Goal: Task Accomplishment & Management: Manage account settings

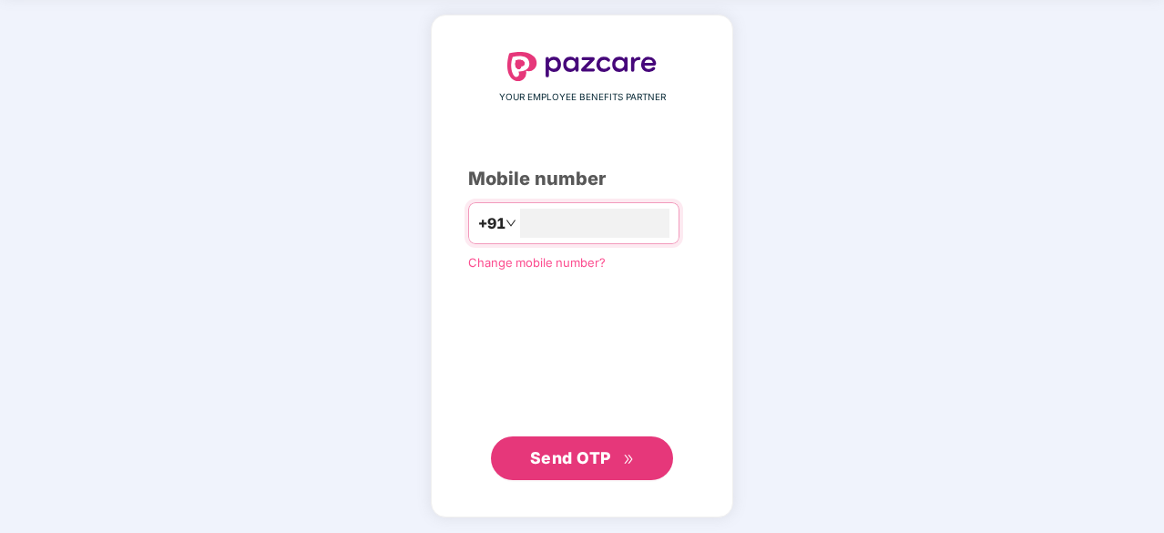
type input "**********"
click at [580, 454] on span "Send OTP" at bounding box center [570, 457] width 81 height 19
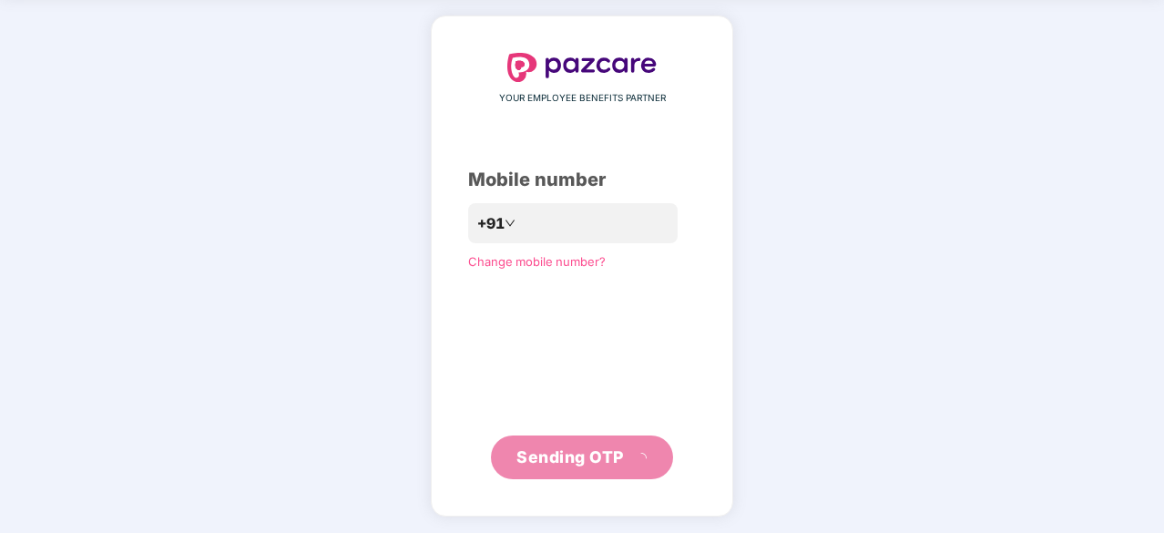
scroll to position [60, 0]
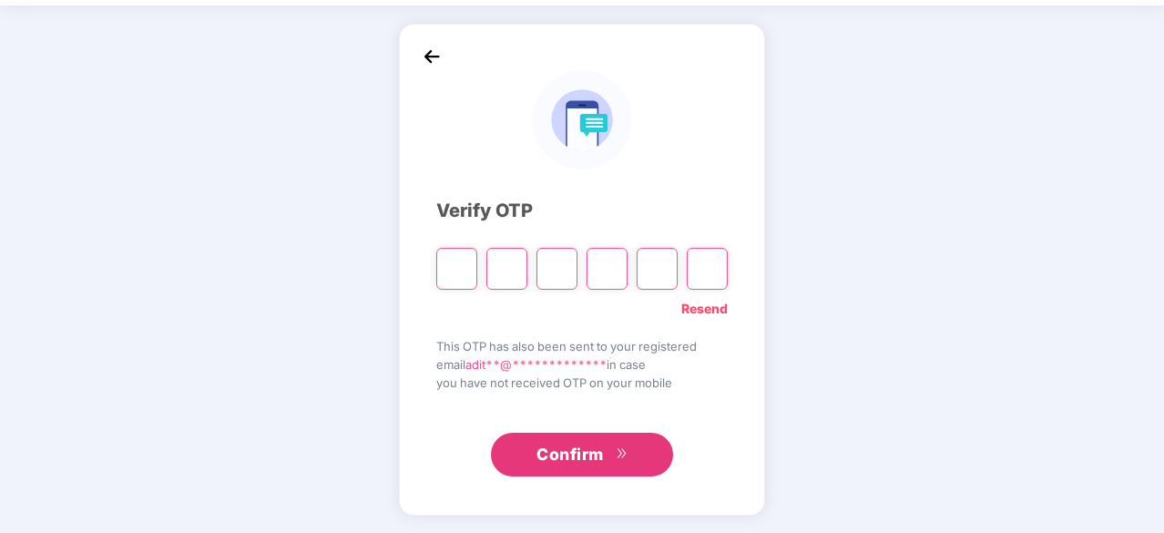
type input "*"
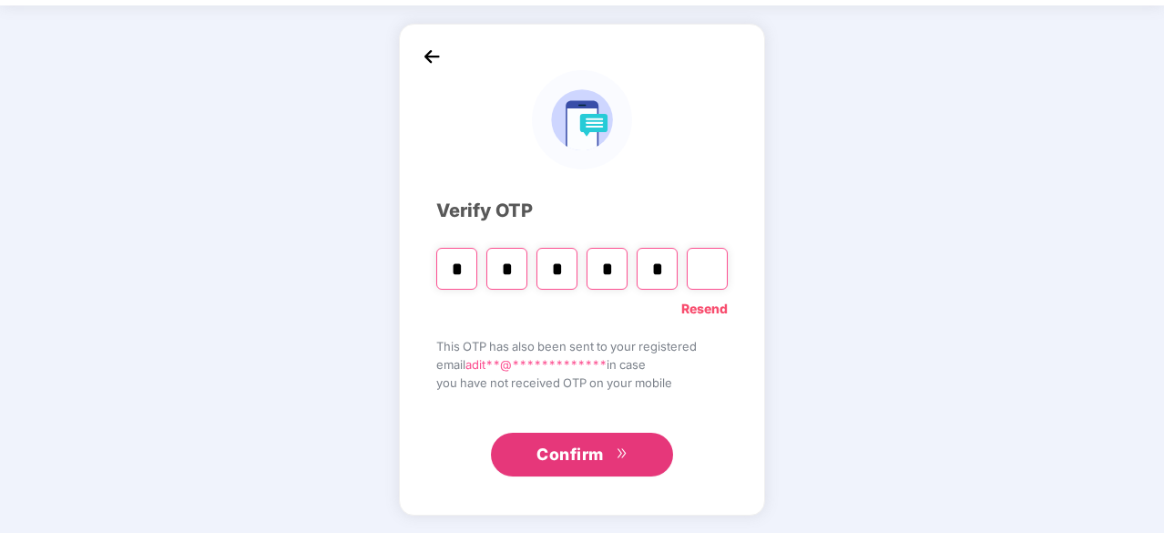
type input "*"
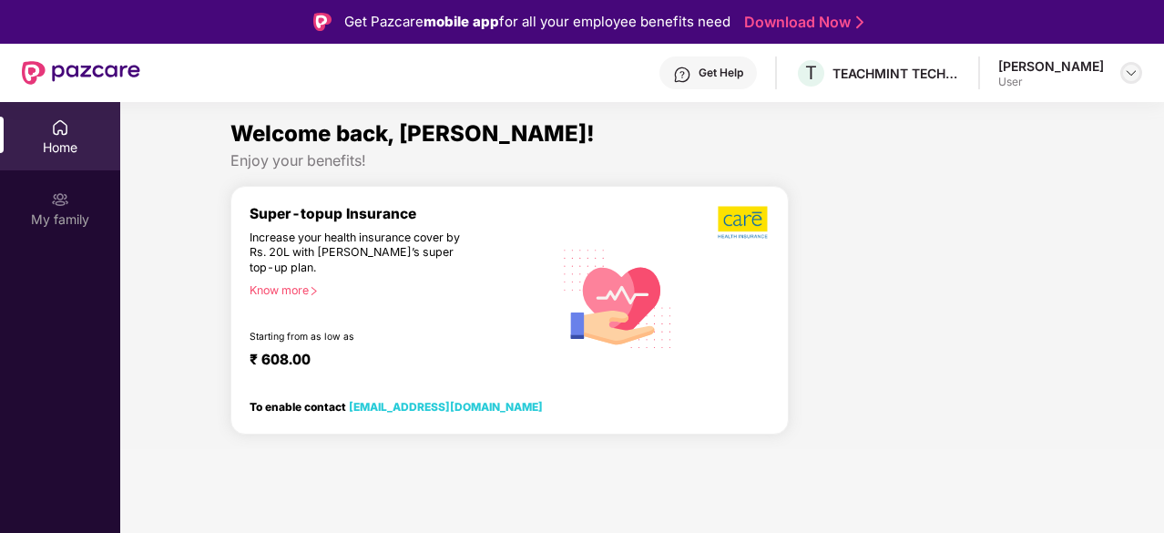
click at [1126, 70] on img at bounding box center [1131, 73] width 15 height 15
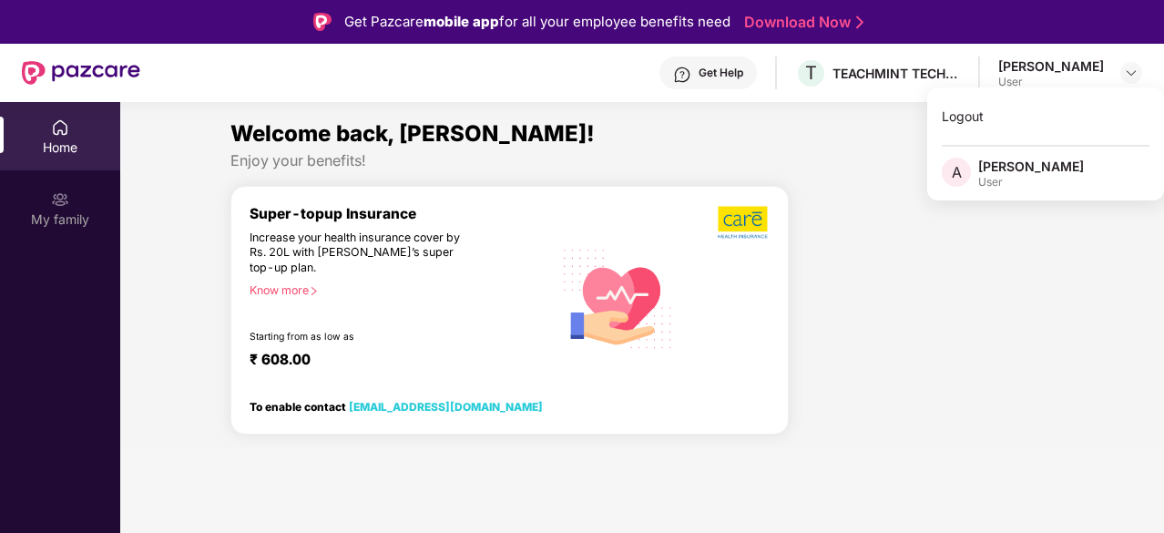
click at [965, 247] on div at bounding box center [928, 317] width 265 height 265
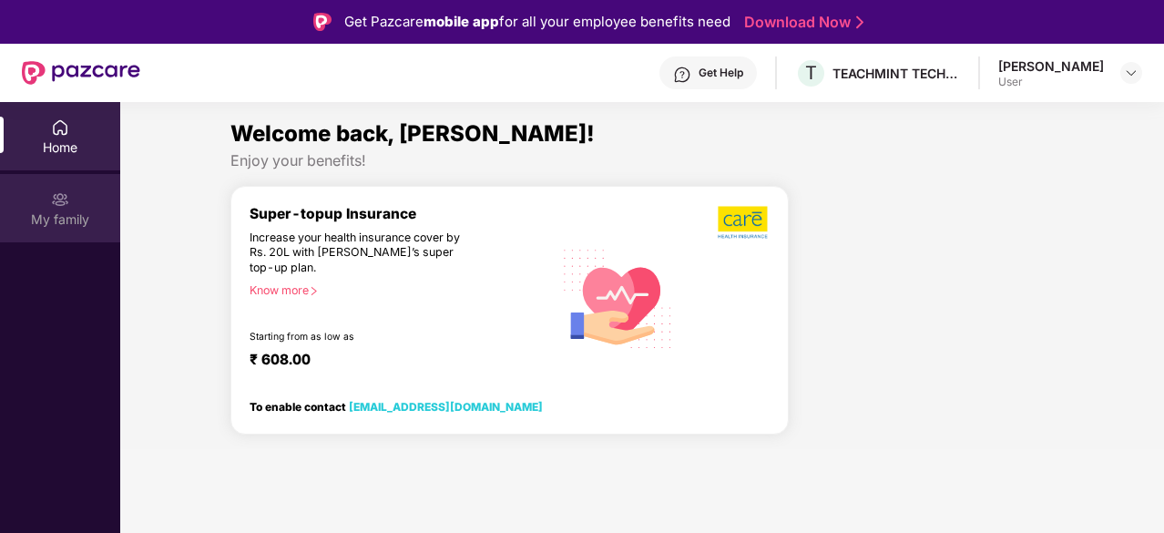
click at [33, 218] on div "My family" at bounding box center [60, 219] width 120 height 18
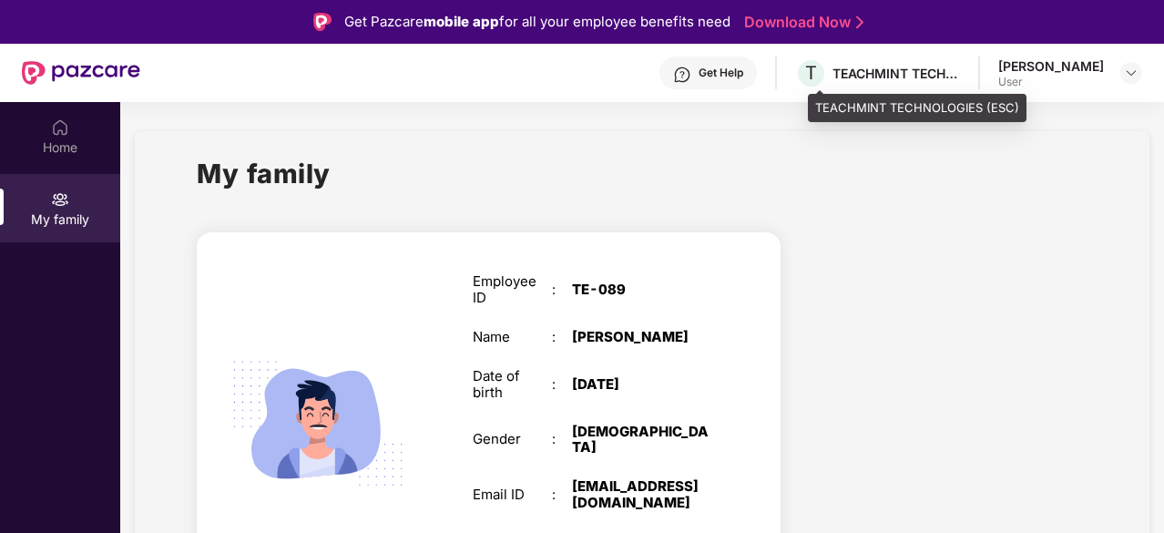
click at [873, 66] on div "TEACHMINT TECHNOLOGIES (ESC)" at bounding box center [895, 73] width 127 height 17
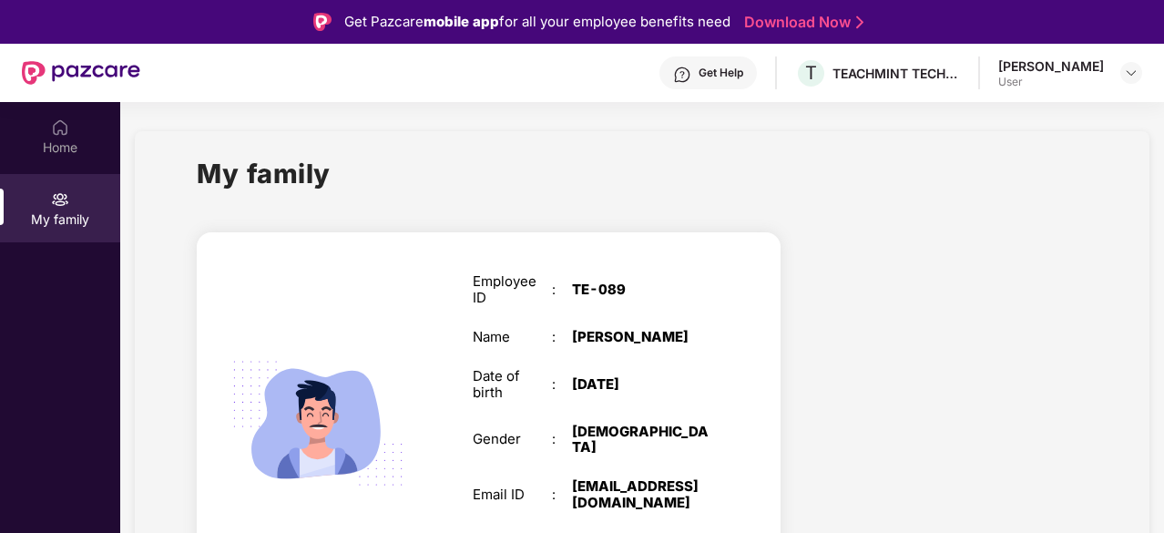
click at [1056, 76] on div "User" at bounding box center [1051, 82] width 106 height 15
click at [1136, 75] on img at bounding box center [1131, 73] width 15 height 15
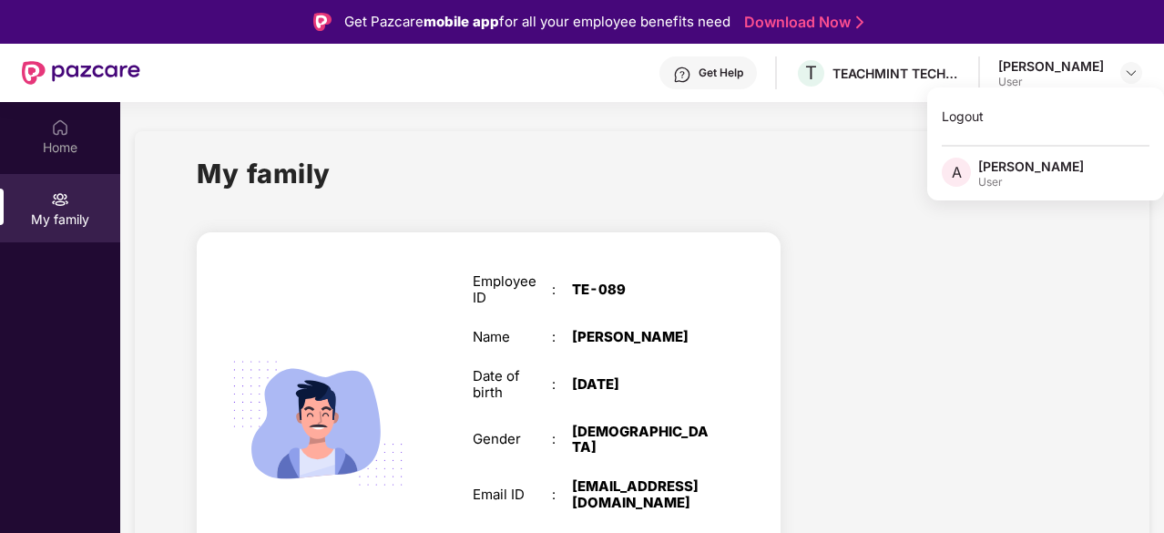
click at [1036, 173] on div "[PERSON_NAME]" at bounding box center [1031, 166] width 106 height 17
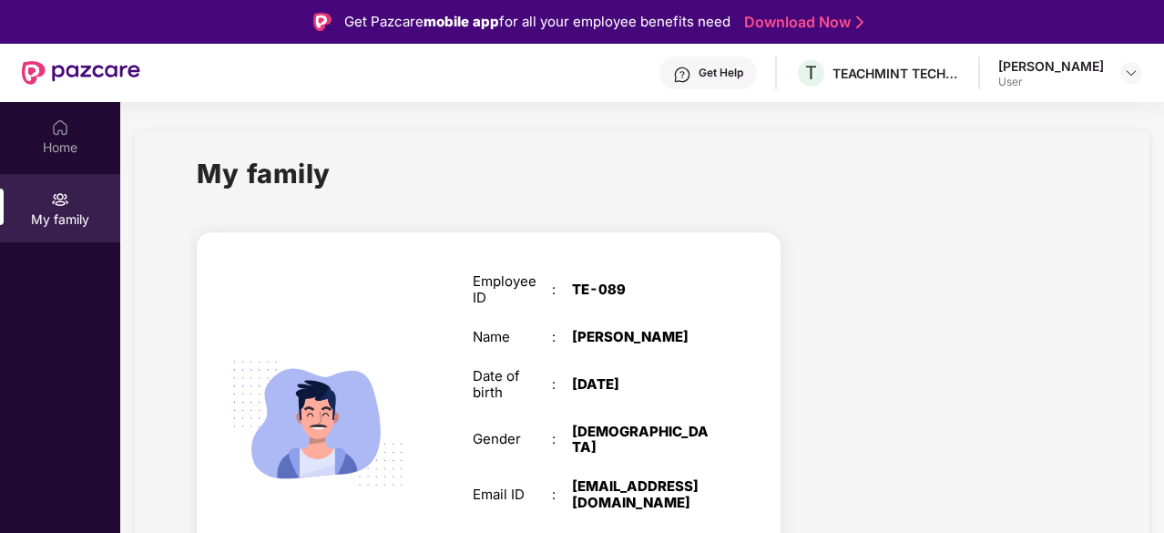
click at [1036, 173] on div "My family" at bounding box center [642, 184] width 890 height 63
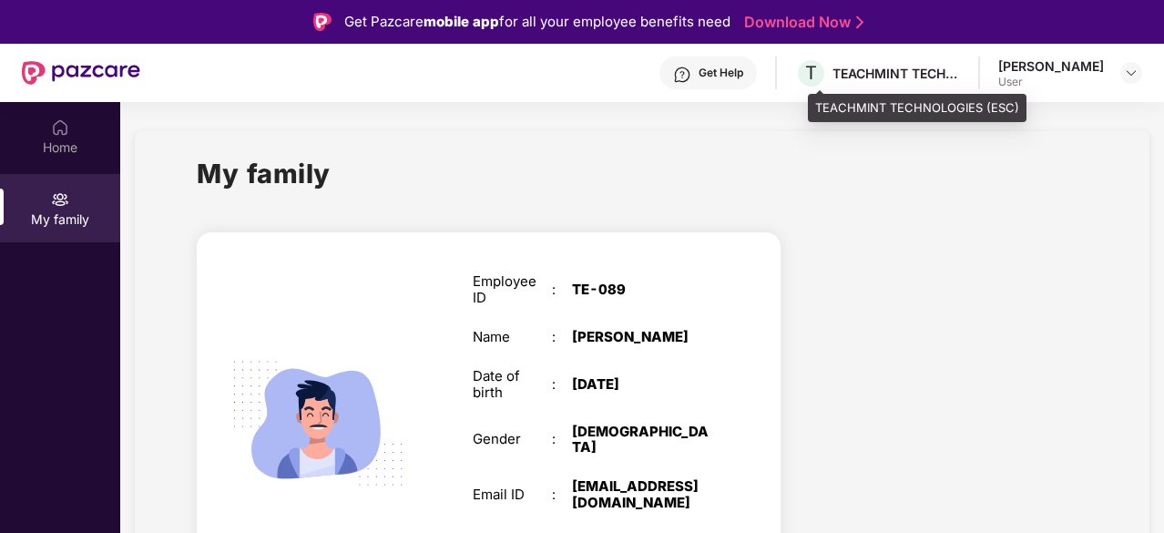
click at [903, 72] on div "TEACHMINT TECHNOLOGIES (ESC)" at bounding box center [895, 73] width 127 height 17
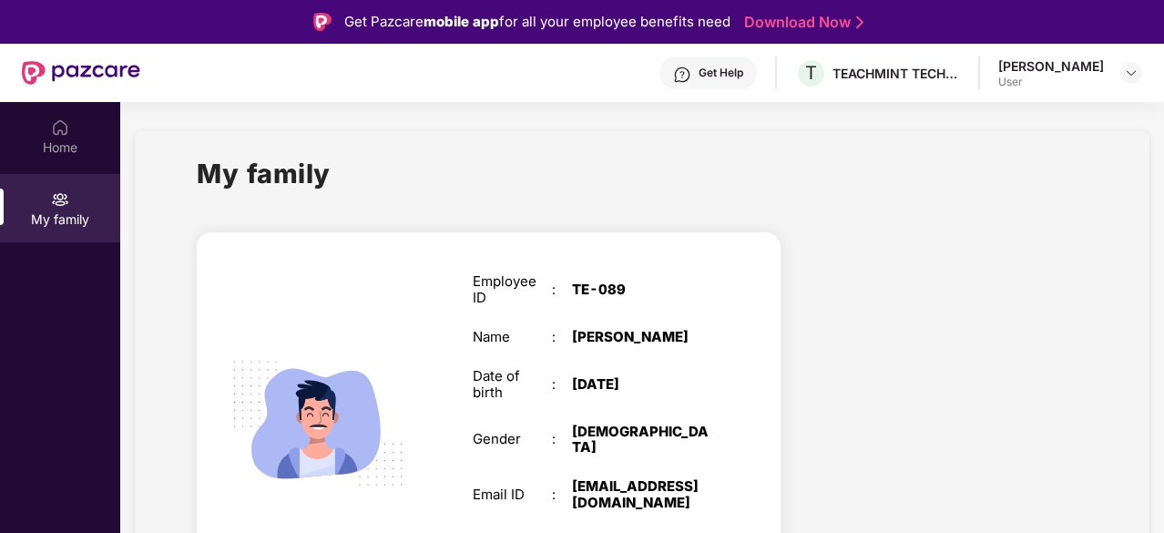
click at [781, 181] on div "My family" at bounding box center [642, 184] width 890 height 63
click at [57, 130] on img at bounding box center [60, 127] width 18 height 18
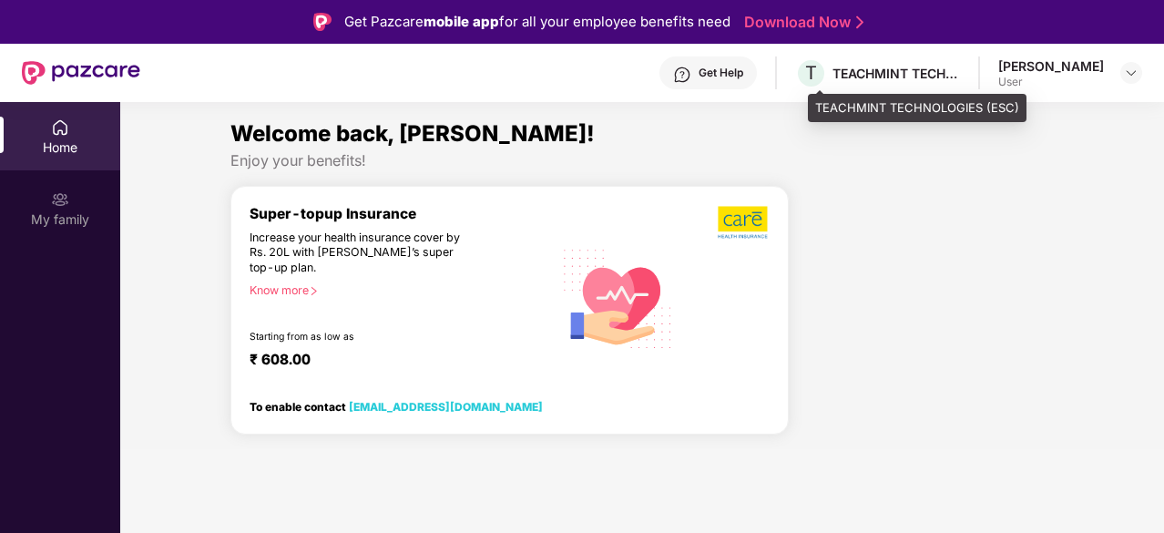
click at [876, 87] on div "T TEACHMINT TECHNOLOGIES (ESC)" at bounding box center [877, 73] width 165 height 32
click at [817, 80] on span "T" at bounding box center [811, 73] width 12 height 22
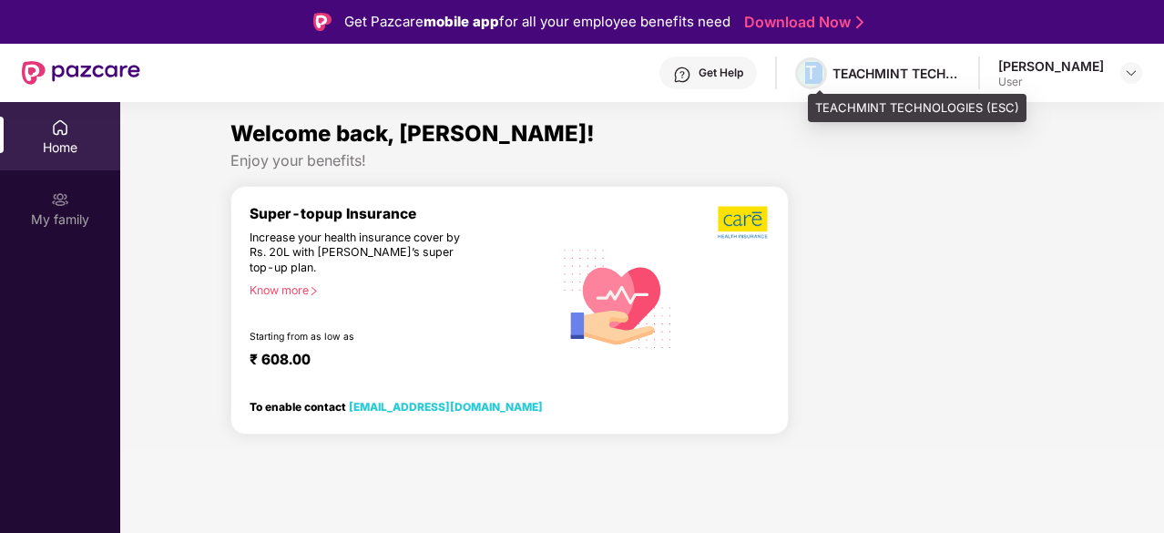
click at [817, 80] on span "T" at bounding box center [811, 73] width 12 height 22
click at [906, 81] on div "T TEACHMINT TECHNOLOGIES (ESC)" at bounding box center [877, 73] width 165 height 32
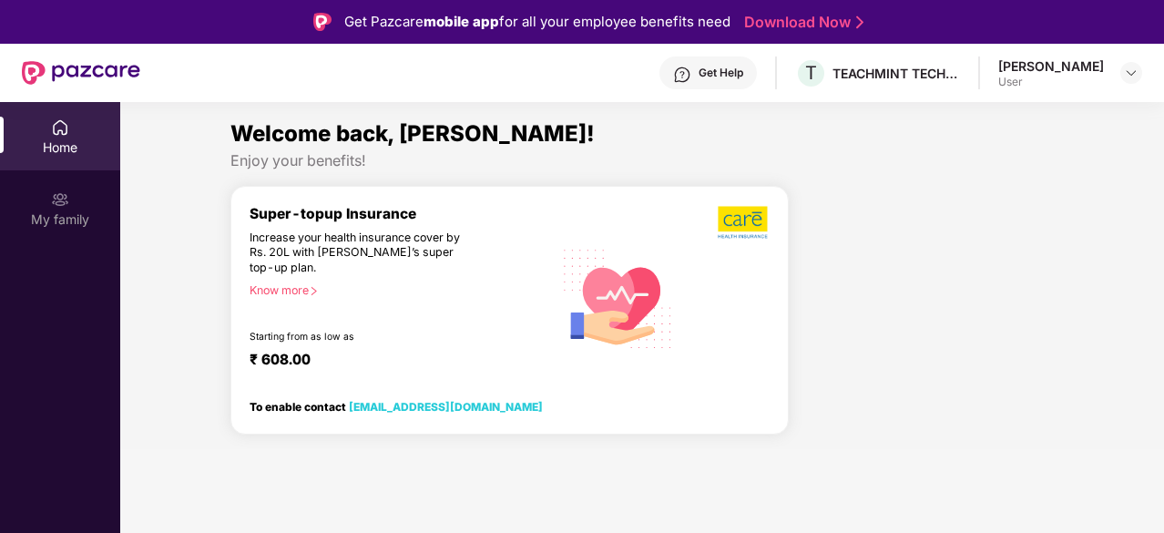
click at [908, 183] on div "Welcome back, [PERSON_NAME]! Enjoy your benefits! Super-topup Insurance Increas…" at bounding box center [642, 283] width 1058 height 332
click at [304, 290] on div "Know more" at bounding box center [396, 289] width 292 height 13
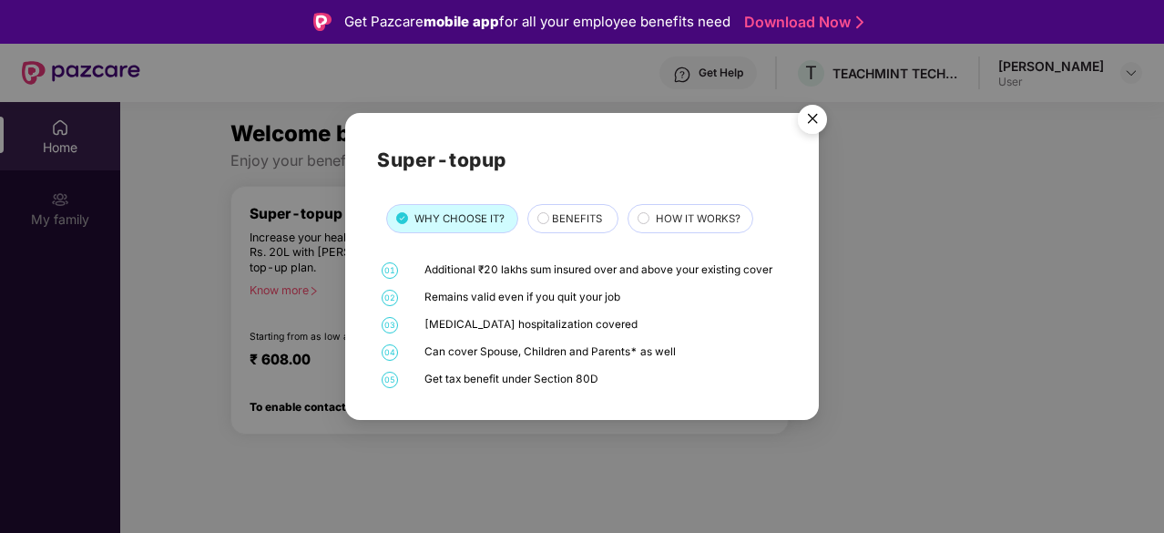
scroll to position [102, 0]
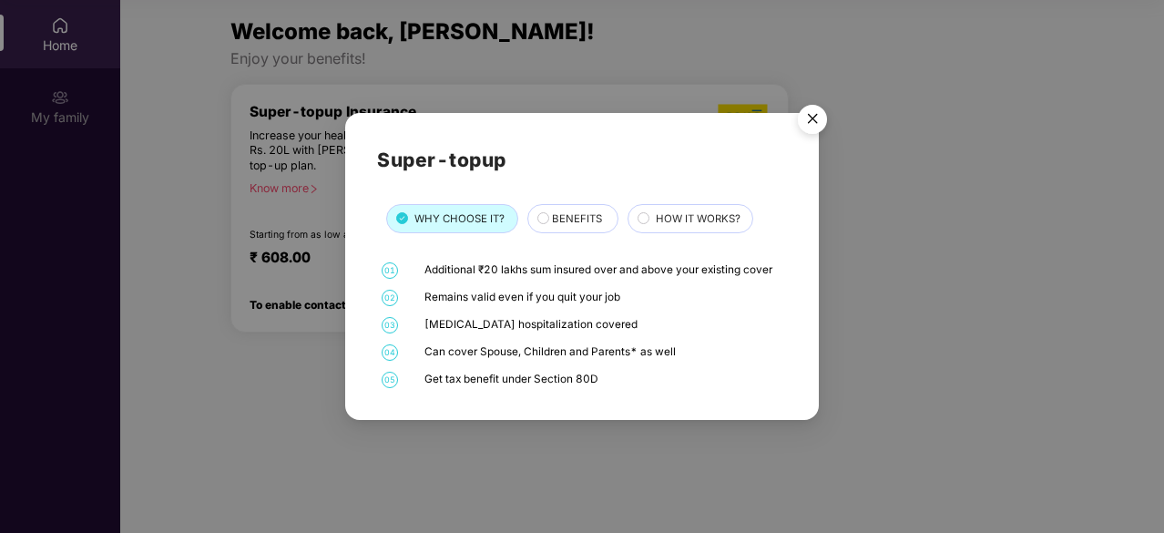
click at [818, 114] on img "Close" at bounding box center [812, 122] width 51 height 51
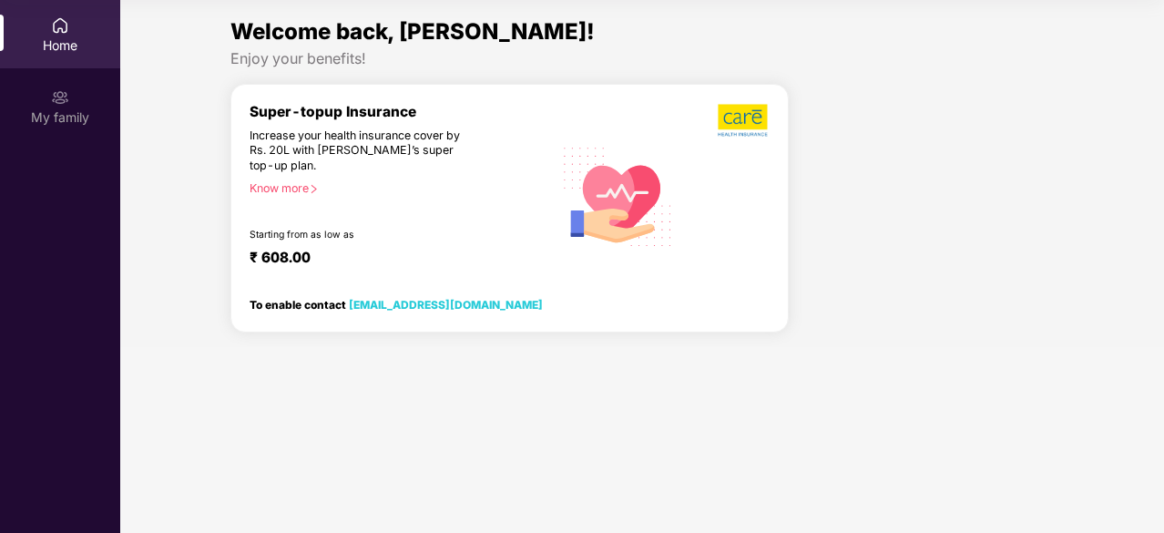
scroll to position [0, 0]
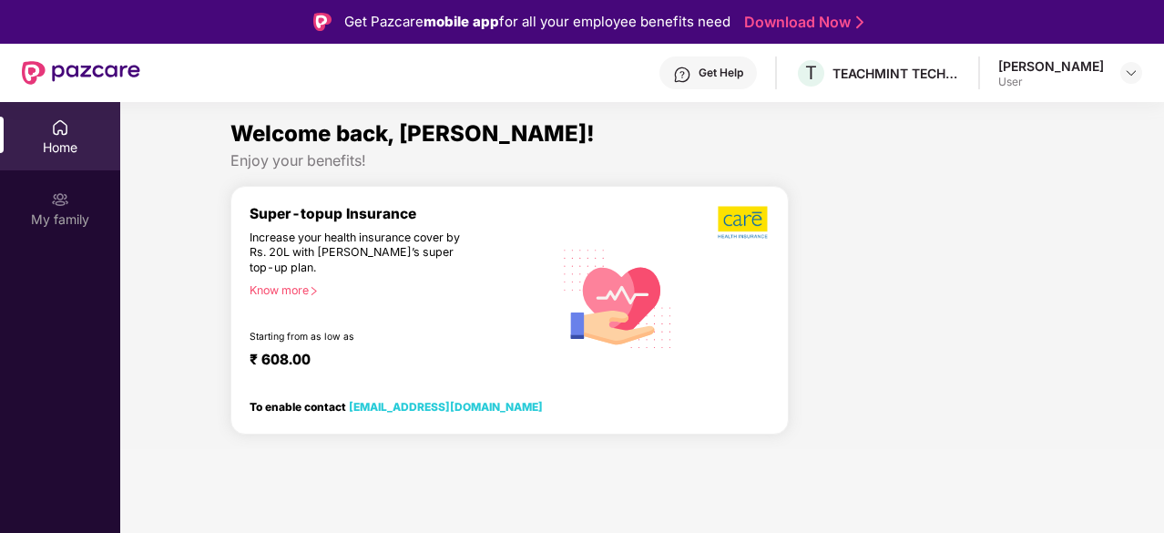
click at [613, 243] on img at bounding box center [618, 297] width 130 height 132
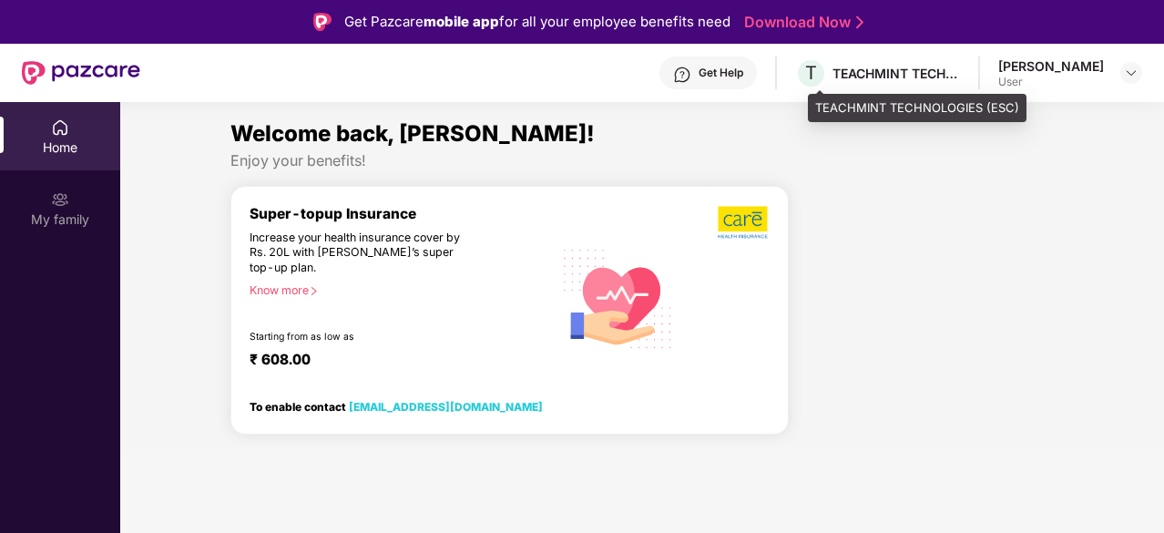
click at [898, 75] on div "TEACHMINT TECHNOLOGIES (ESC)" at bounding box center [895, 73] width 127 height 17
click at [817, 77] on span "T" at bounding box center [811, 73] width 12 height 22
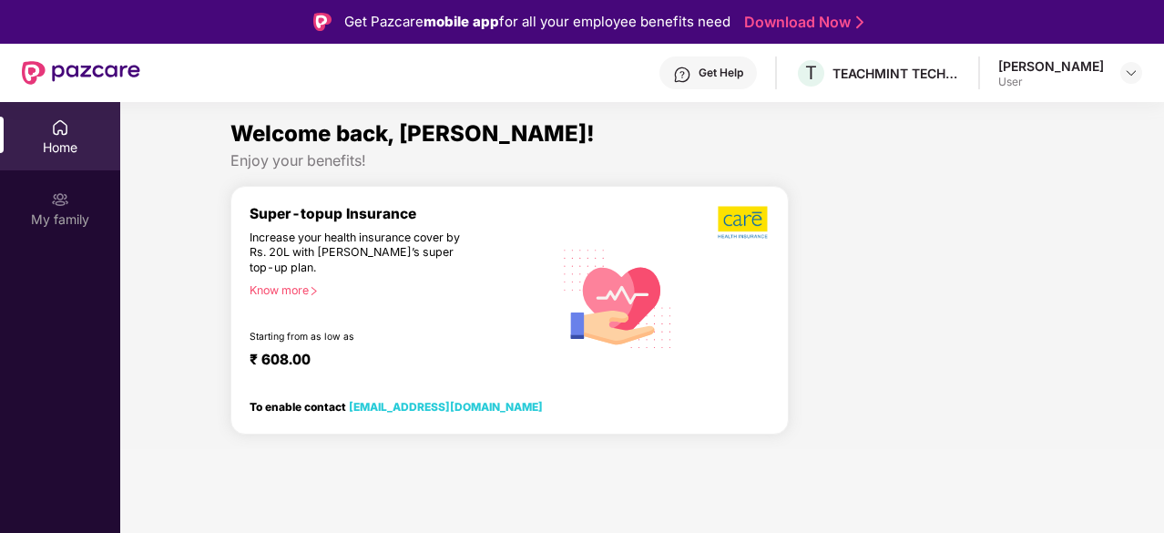
click at [1109, 74] on div "[PERSON_NAME] User" at bounding box center [1070, 73] width 144 height 32
click at [1127, 74] on img at bounding box center [1131, 73] width 15 height 15
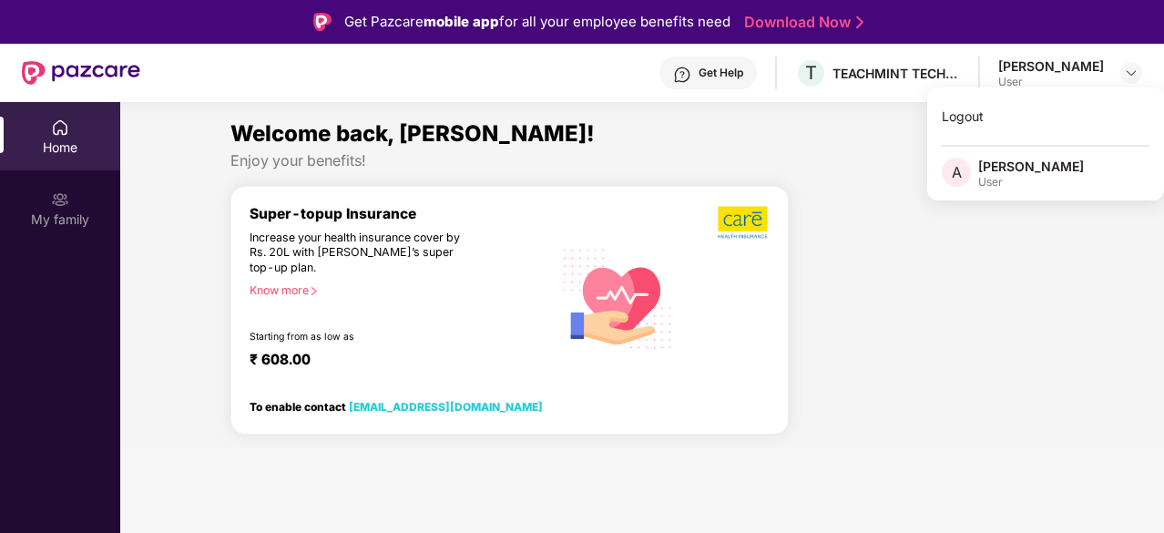
click at [1004, 178] on div "User" at bounding box center [1031, 182] width 106 height 15
click at [1004, 178] on div "Welcome back, [PERSON_NAME]! Enjoy your benefits! Super-topup Insurance Increas…" at bounding box center [642, 283] width 1058 height 332
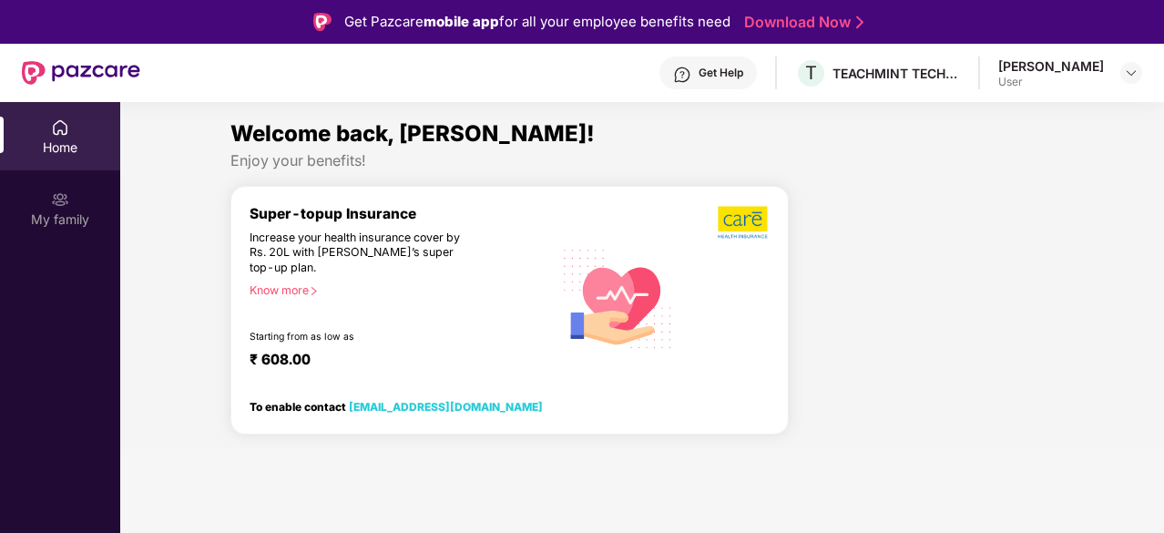
click at [936, 260] on div at bounding box center [928, 317] width 265 height 265
click at [66, 216] on div "My family" at bounding box center [60, 219] width 120 height 18
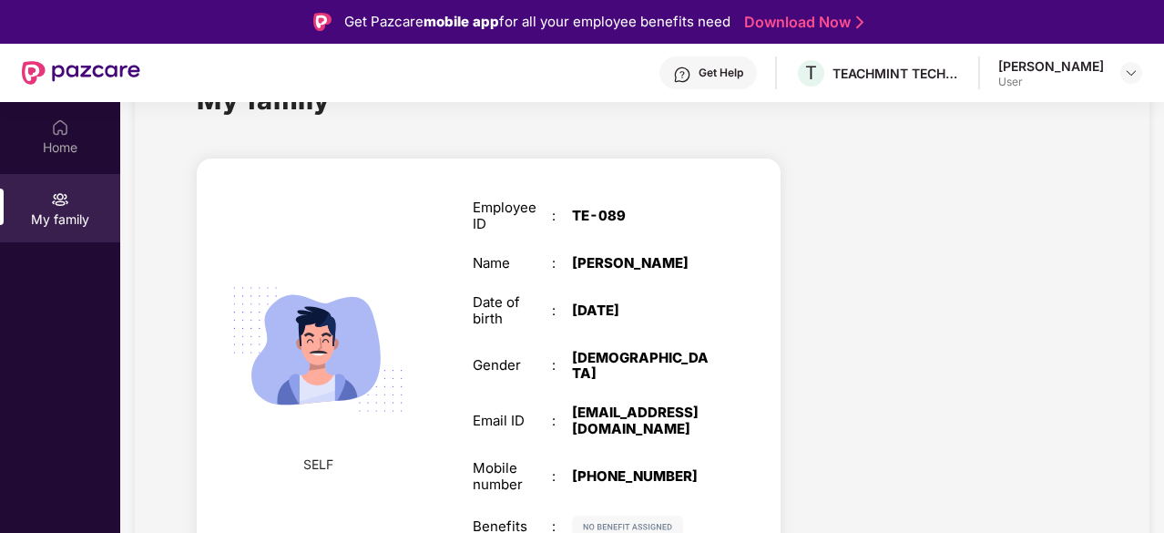
scroll to position [102, 0]
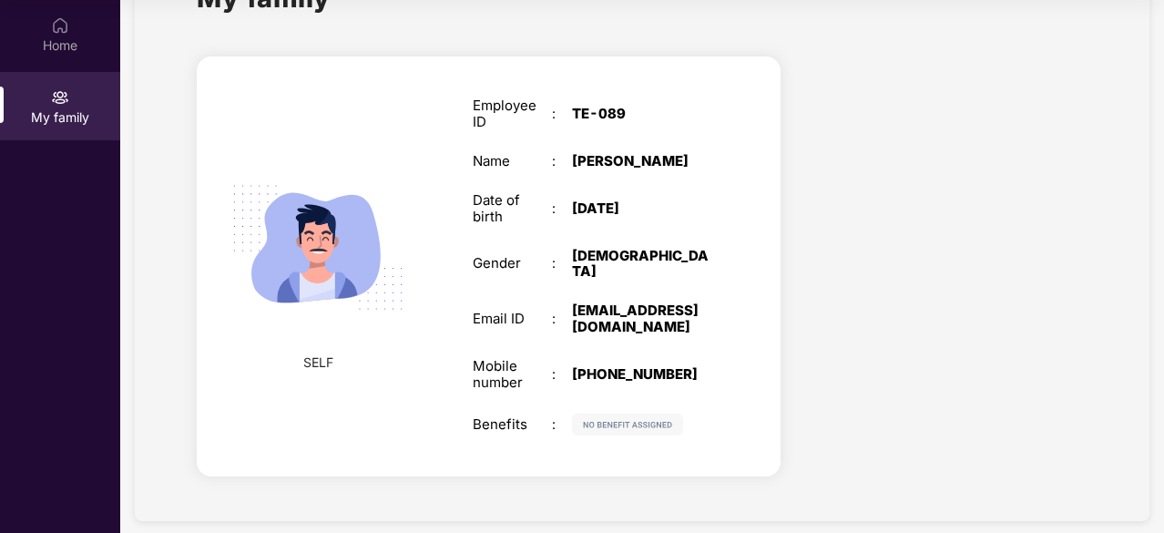
click at [617, 419] on div "Employee ID : TE-089 Name : [PERSON_NAME] Date of birth : [DEMOGRAPHIC_DATA] Ge…" at bounding box center [590, 266] width 273 height 382
click at [801, 398] on div at bounding box center [948, 269] width 306 height 458
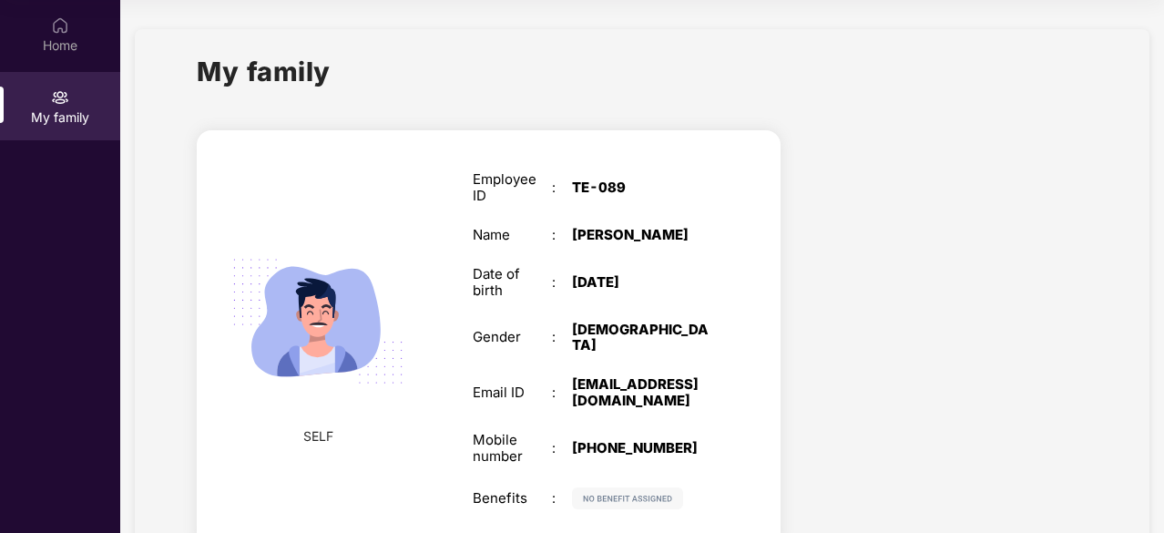
scroll to position [0, 0]
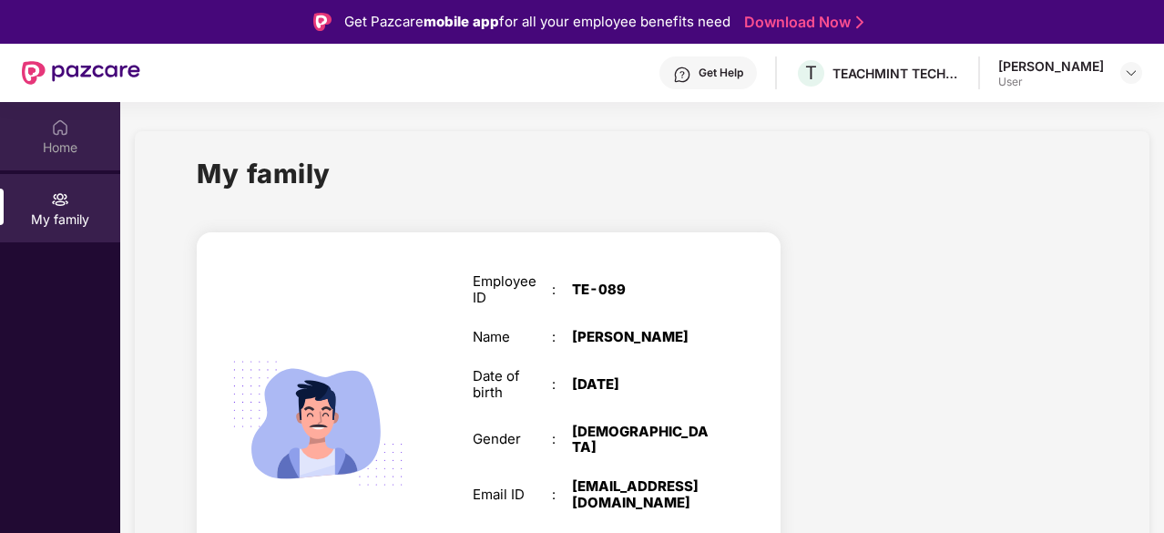
click at [57, 154] on div "Home" at bounding box center [60, 147] width 120 height 18
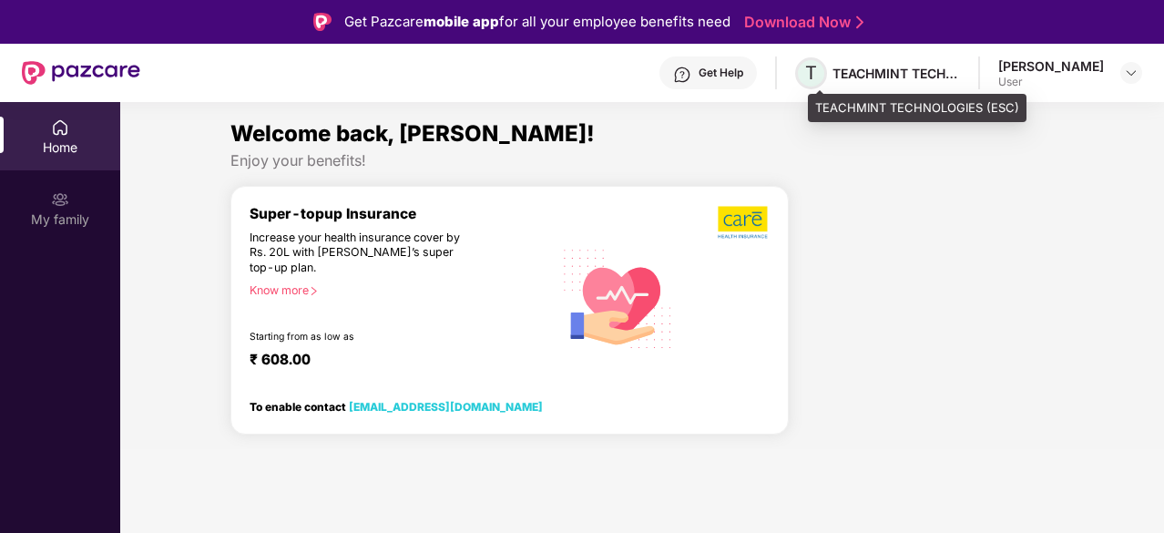
click at [817, 81] on span "T" at bounding box center [811, 73] width 12 height 22
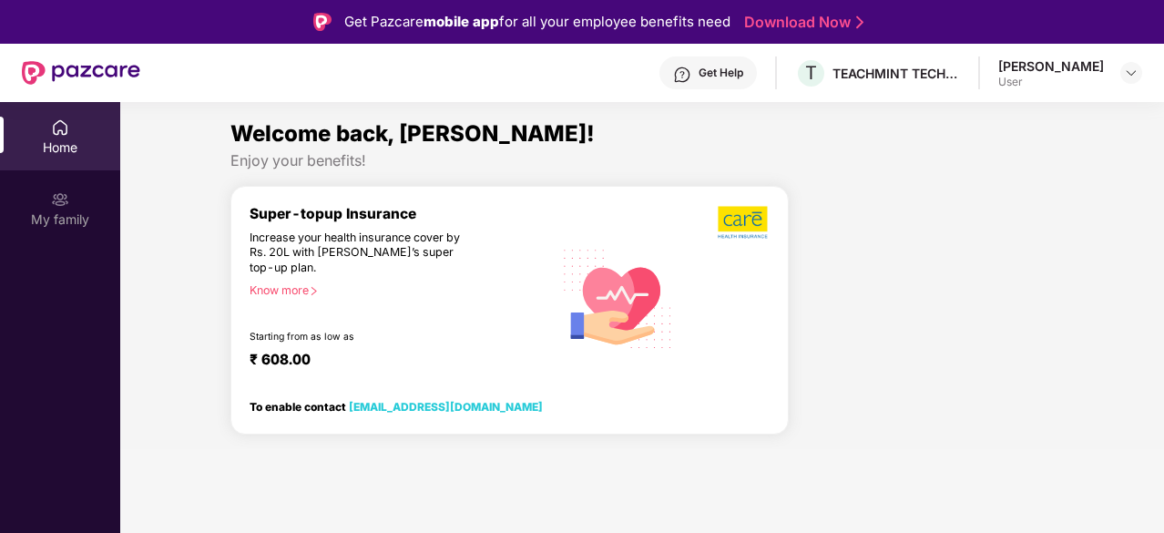
click at [749, 210] on img at bounding box center [744, 222] width 52 height 35
click at [1082, 87] on div "User" at bounding box center [1051, 82] width 106 height 15
click at [1146, 72] on header "Get Help T TEACHMINT TECHNOLOGIES (ESC) [PERSON_NAME] User" at bounding box center [582, 73] width 1164 height 58
click at [1136, 72] on img at bounding box center [1131, 73] width 15 height 15
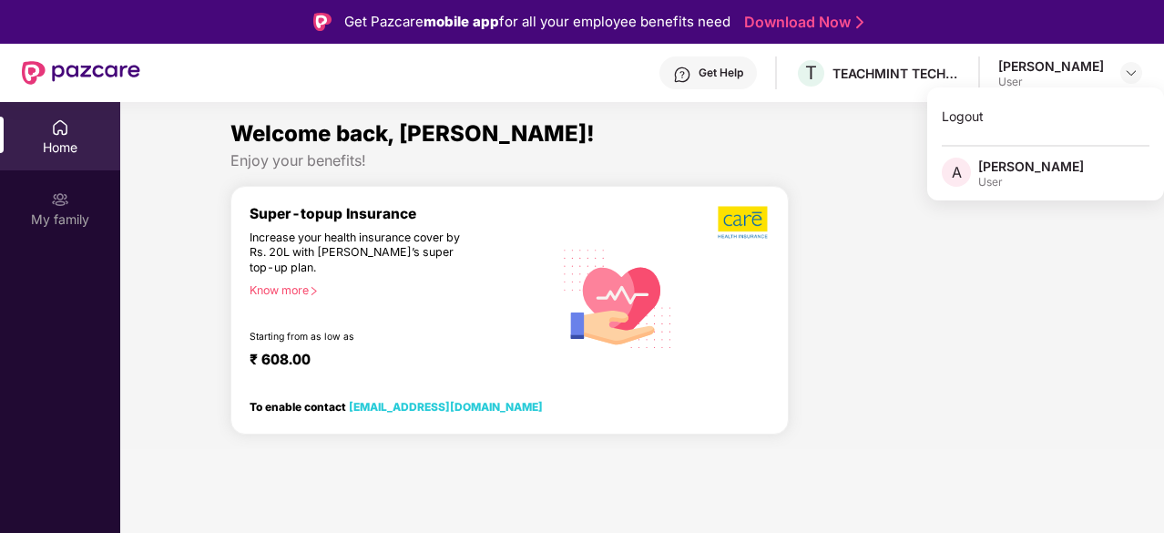
click at [1024, 166] on div "[PERSON_NAME]" at bounding box center [1031, 166] width 106 height 17
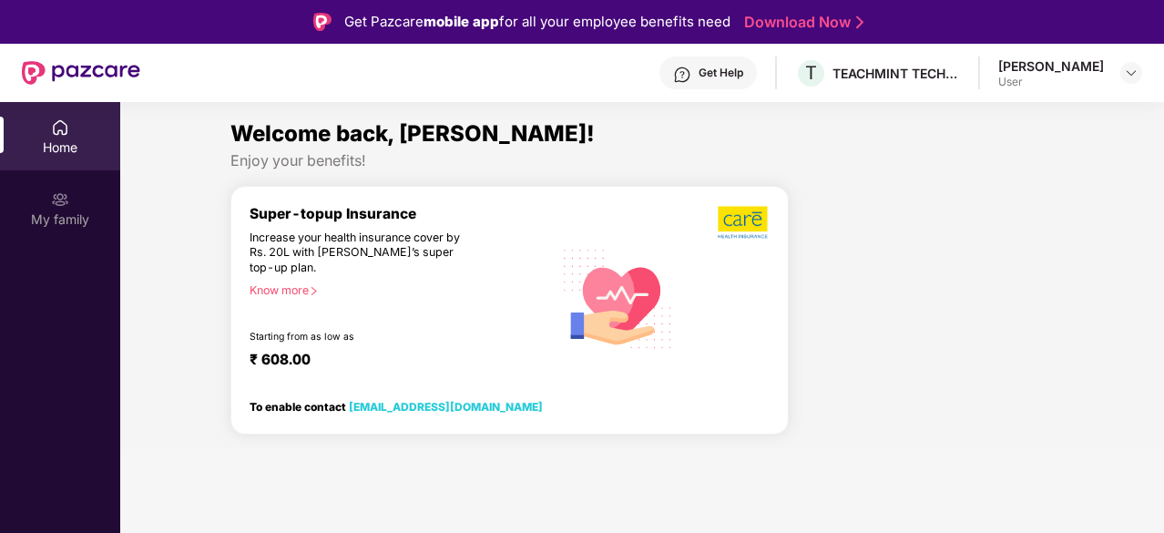
click at [910, 238] on div at bounding box center [928, 317] width 265 height 265
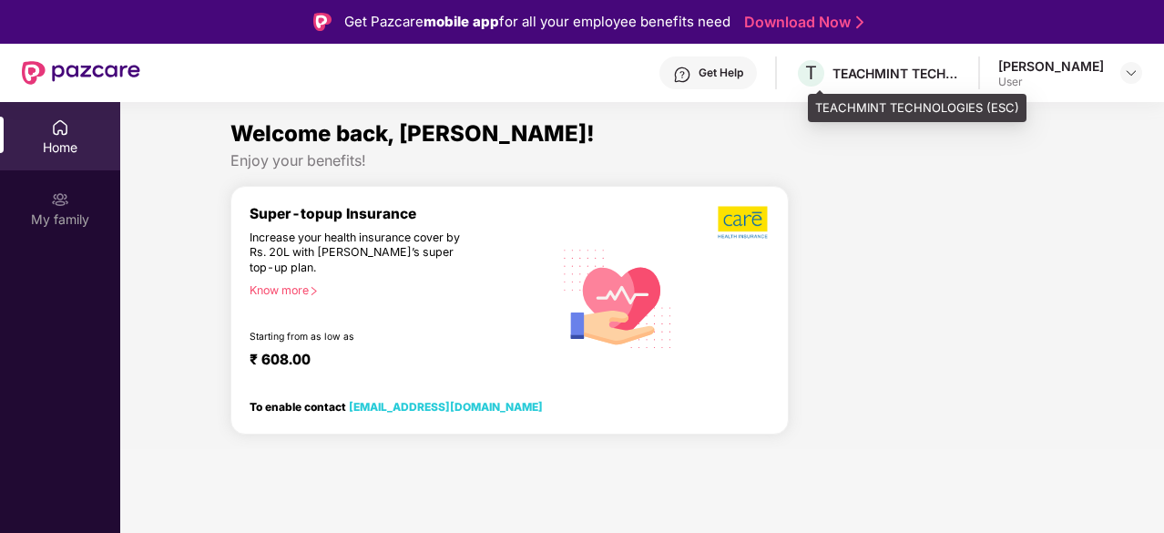
click at [881, 84] on div "T TEACHMINT TECHNOLOGIES (ESC)" at bounding box center [877, 73] width 165 height 32
click at [817, 69] on span "T" at bounding box center [811, 73] width 12 height 22
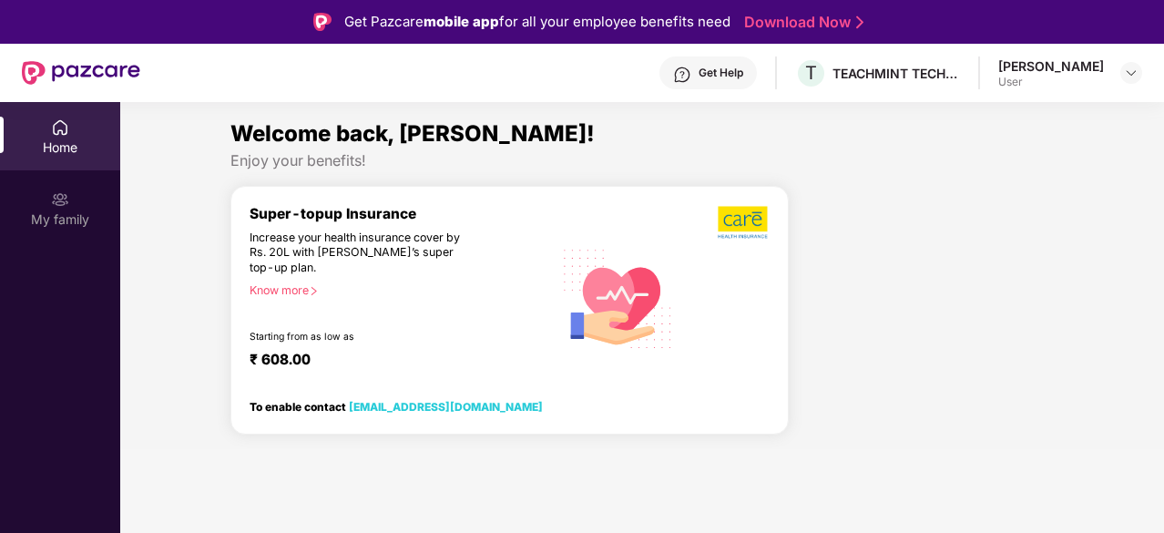
click at [727, 78] on div "Get Help" at bounding box center [720, 73] width 45 height 15
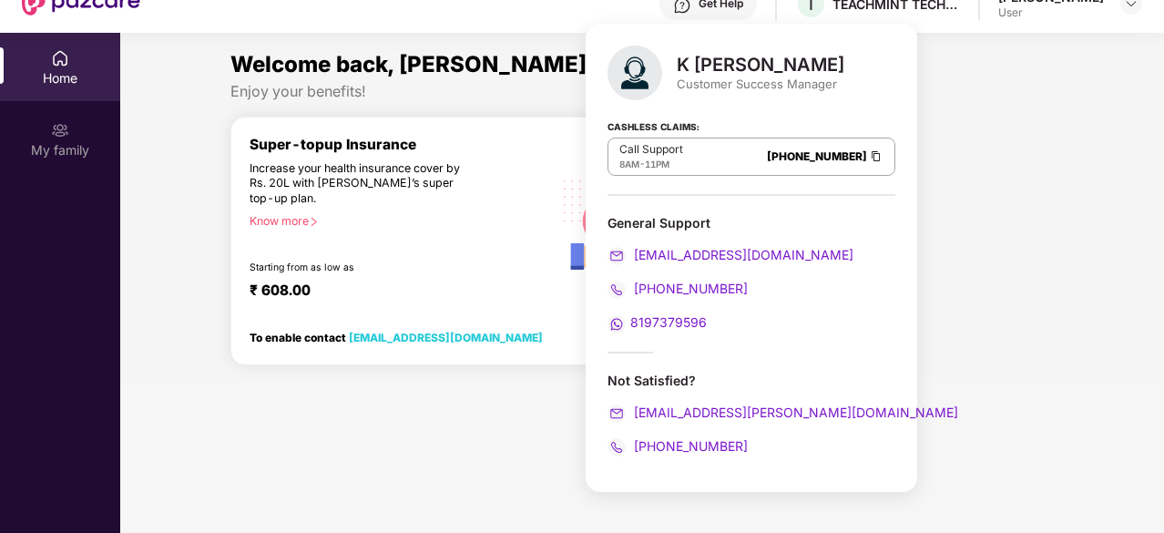
scroll to position [73, 0]
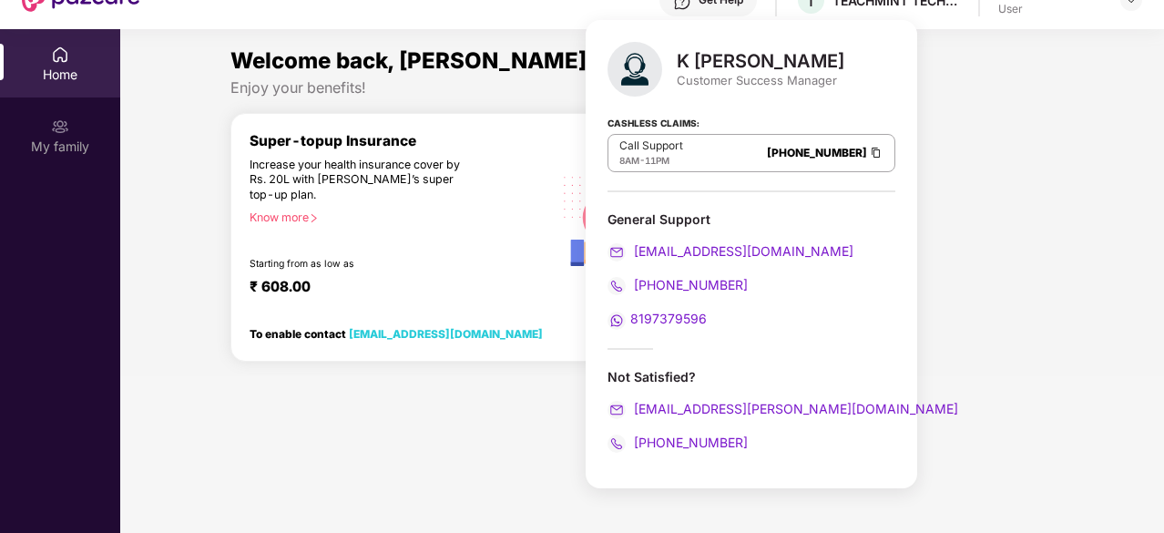
click at [892, 237] on div at bounding box center [928, 244] width 265 height 265
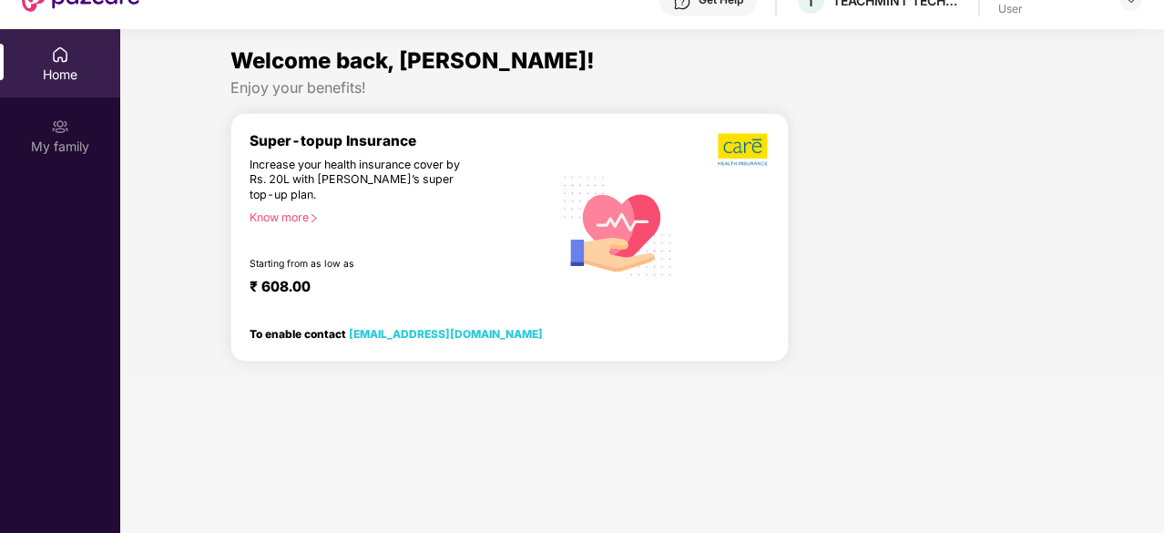
scroll to position [0, 0]
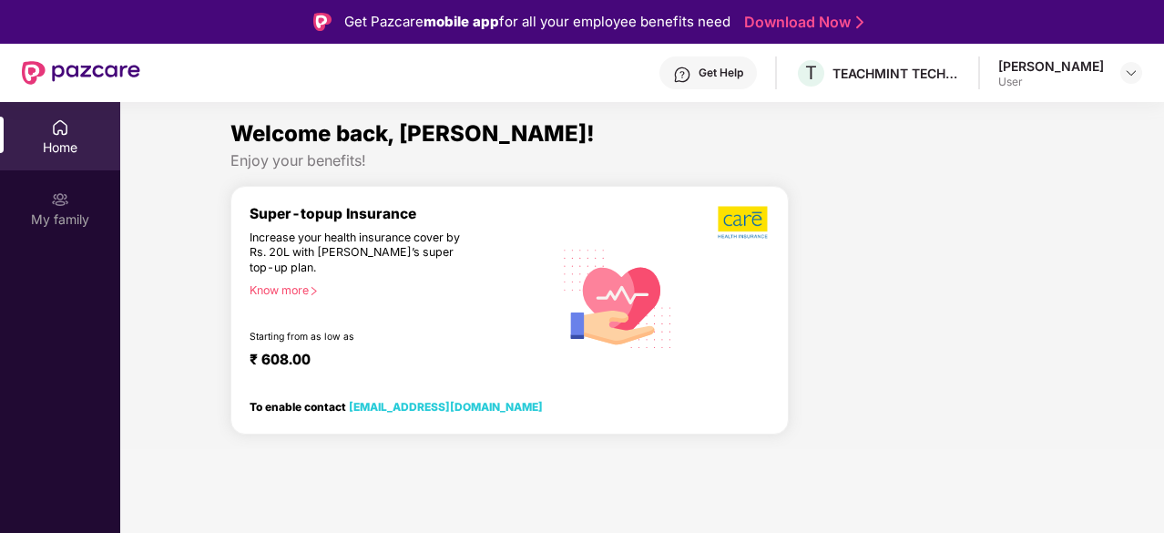
click at [458, 274] on div "Increase your health insurance cover by Rs. 20L with [PERSON_NAME]’s super top-…" at bounding box center [362, 253] width 225 height 46
click at [305, 289] on div "Know more" at bounding box center [396, 289] width 292 height 13
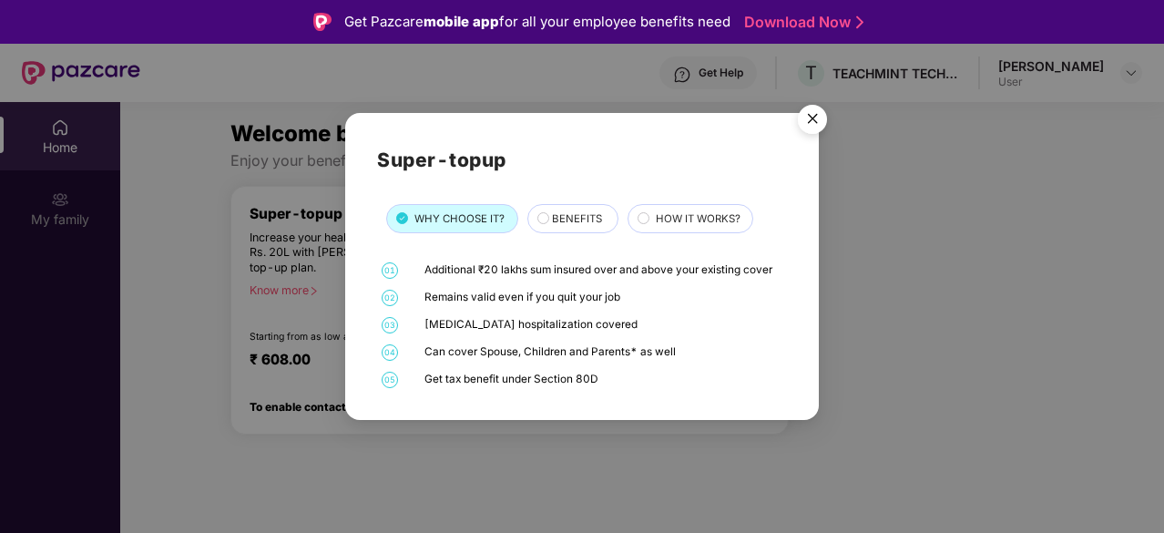
click at [586, 214] on span "BENEFITS" at bounding box center [577, 218] width 50 height 16
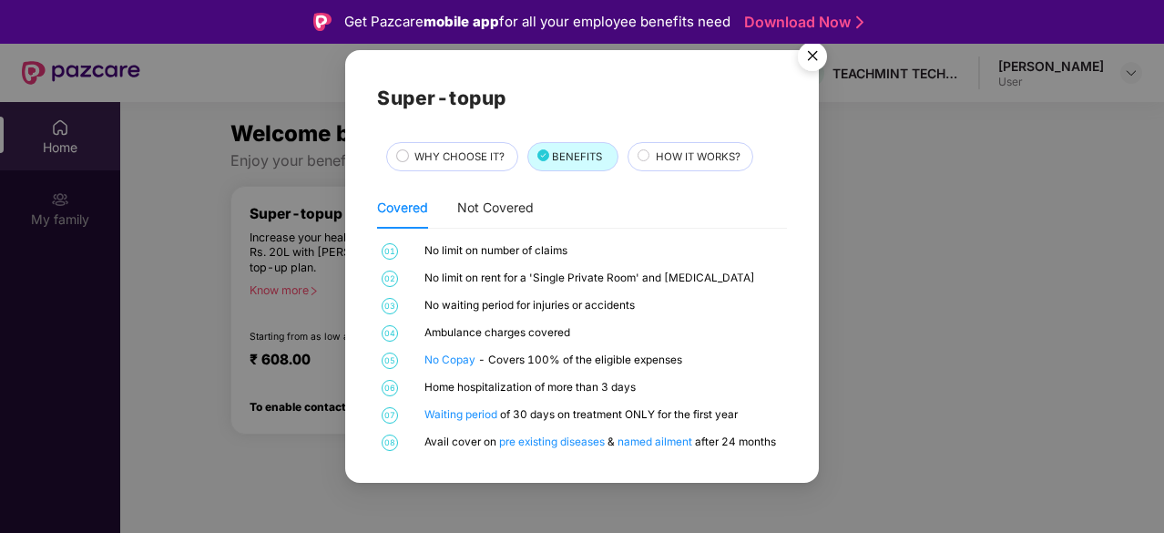
click at [676, 158] on span "HOW IT WORKS?" at bounding box center [698, 156] width 85 height 16
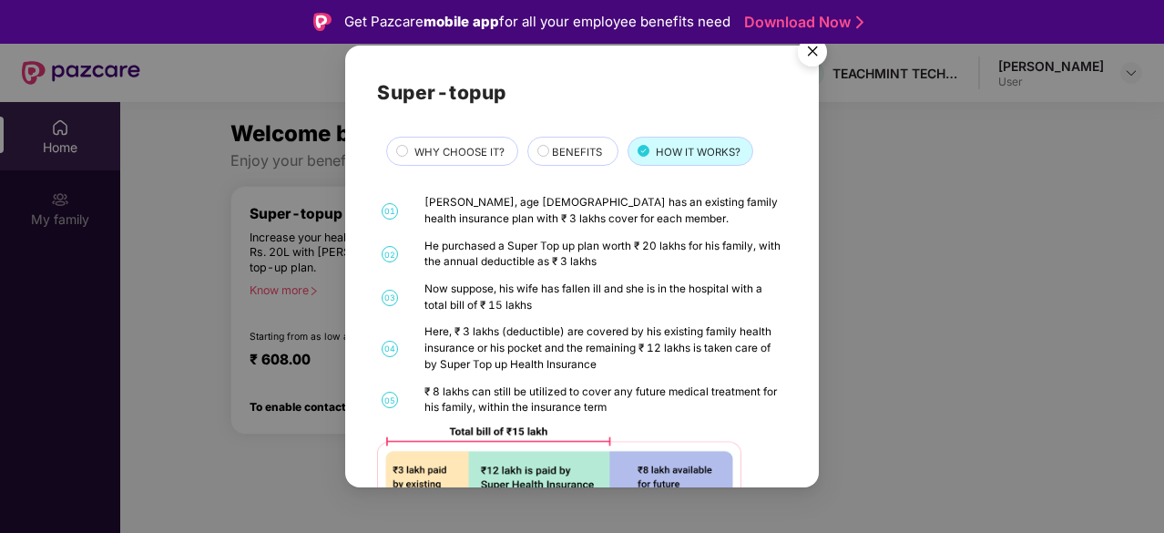
click at [464, 168] on div "Super-topup WHY CHOOSE IT? BENEFITS HOW IT WORKS? 01 [PERSON_NAME], age [DEMOGR…" at bounding box center [582, 307] width 410 height 460
click at [460, 141] on div "WHY CHOOSE IT?" at bounding box center [451, 151] width 131 height 29
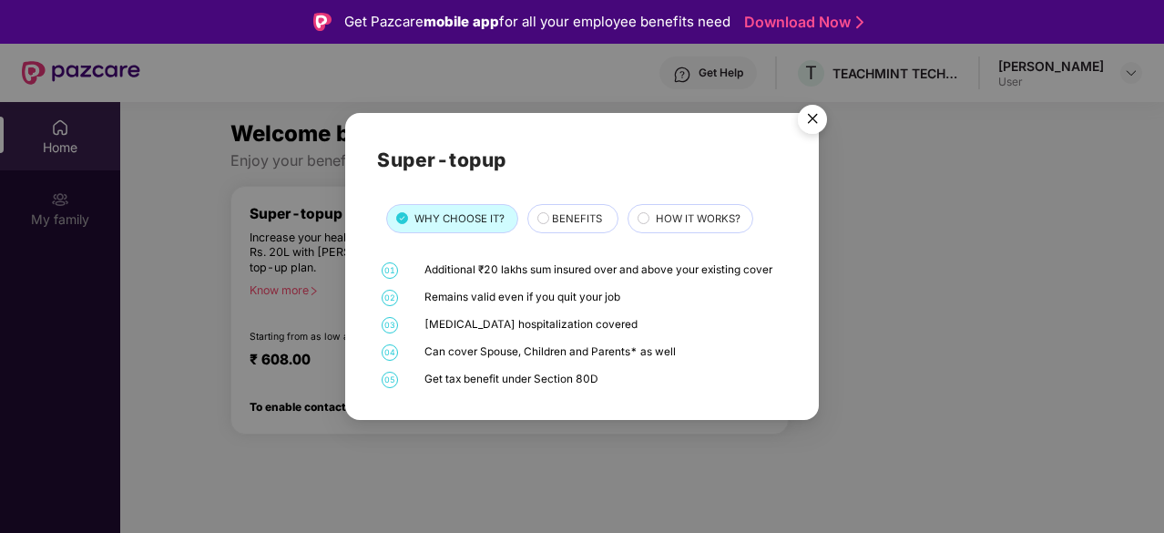
click at [804, 127] on img "Close" at bounding box center [812, 122] width 51 height 51
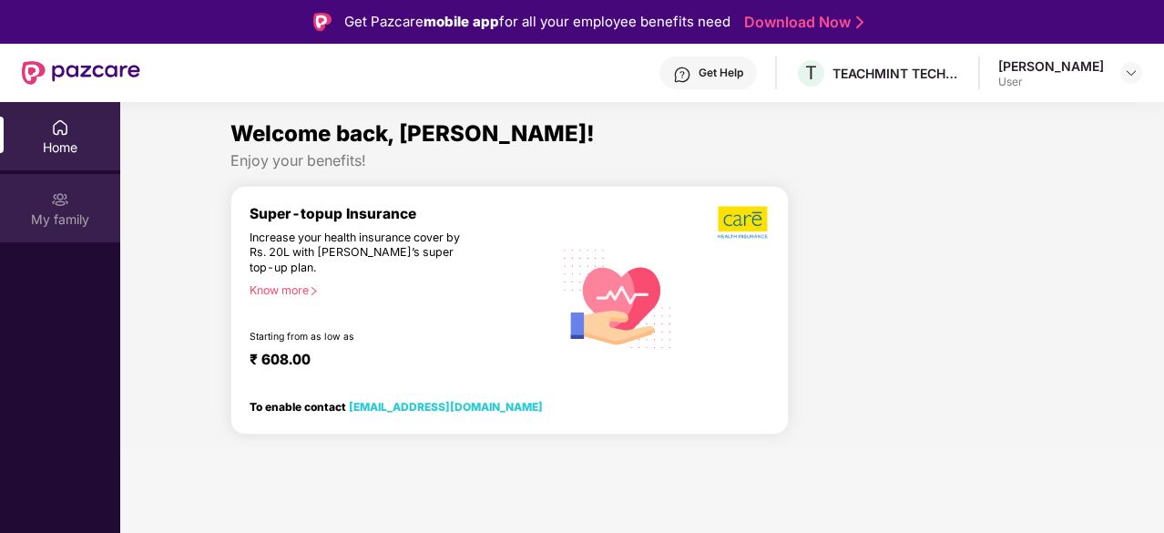
click at [71, 215] on div "My family" at bounding box center [60, 219] width 120 height 18
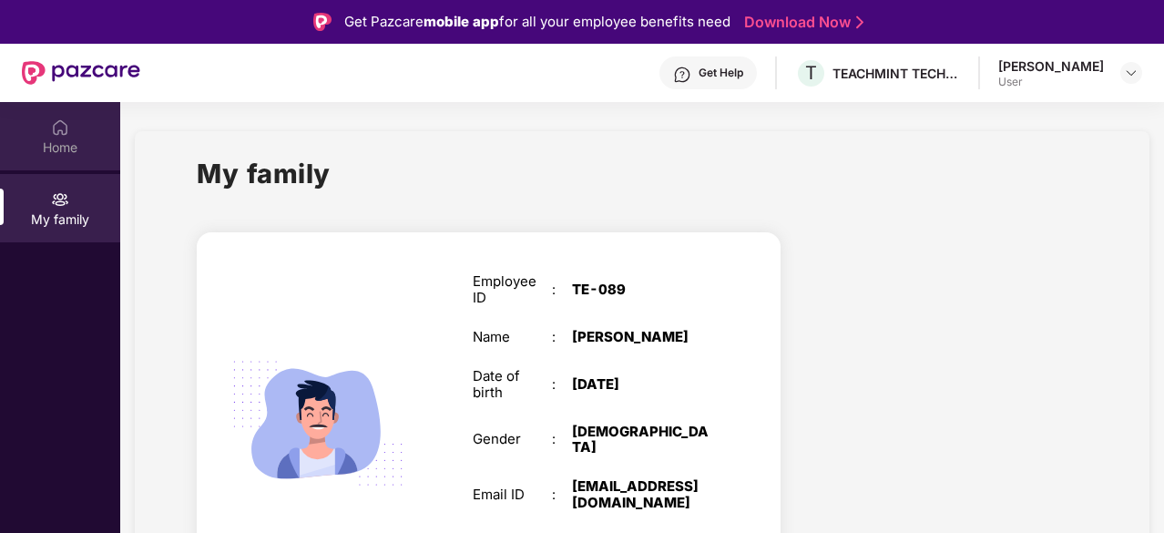
click at [55, 132] on img at bounding box center [60, 127] width 18 height 18
